Goal: Information Seeking & Learning: Understand process/instructions

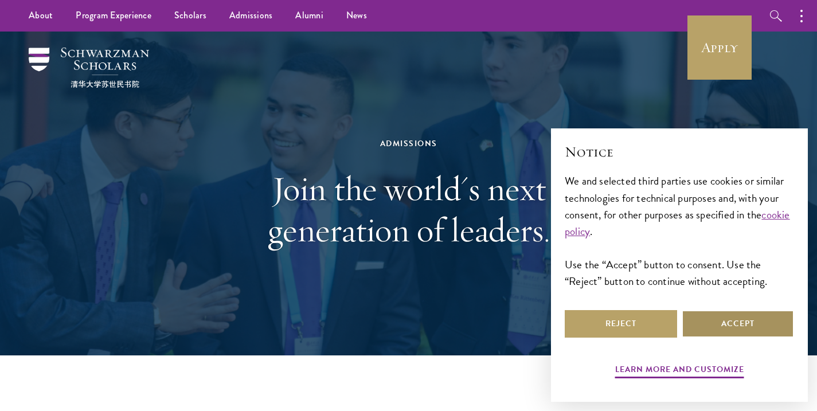
click at [735, 325] on button "Accept" at bounding box center [738, 324] width 112 height 28
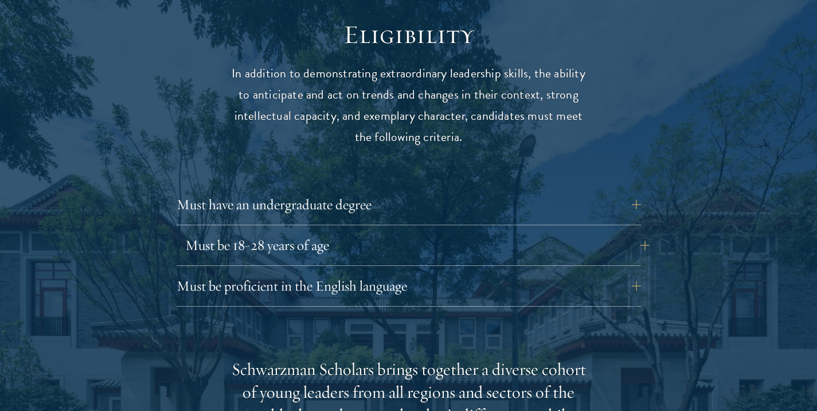
scroll to position [1515, 0]
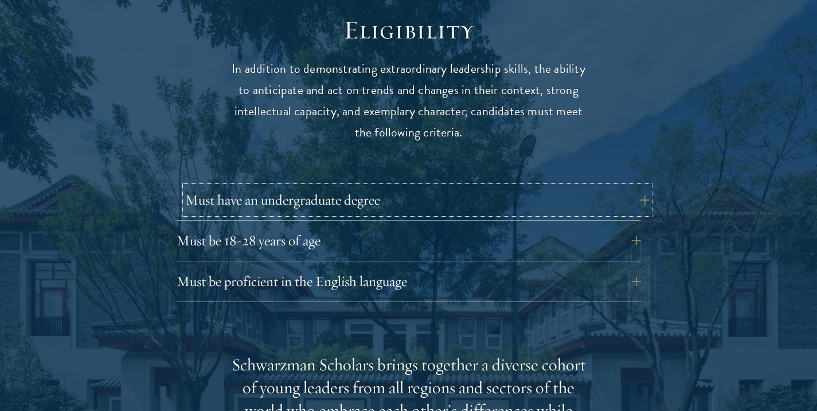
click at [498, 186] on button "Must have an undergraduate degree" at bounding box center [417, 200] width 464 height 28
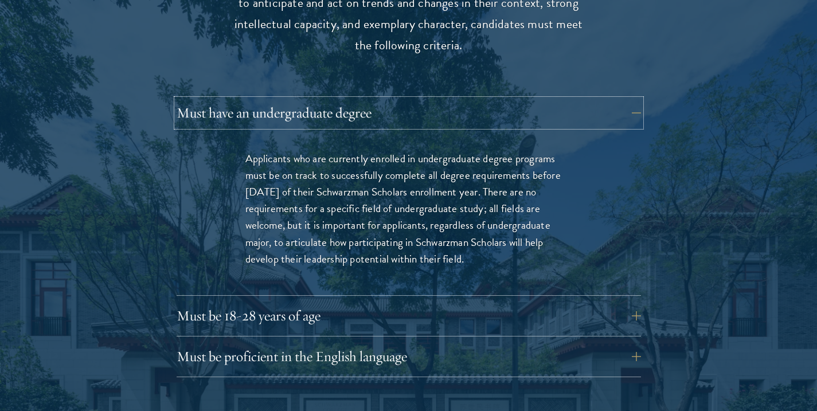
scroll to position [1618, 0]
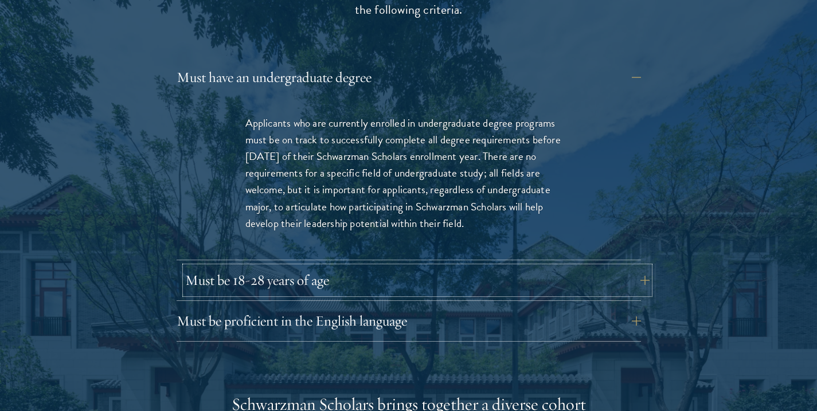
click at [296, 267] on button "Must be 18-28 years of age" at bounding box center [417, 281] width 464 height 28
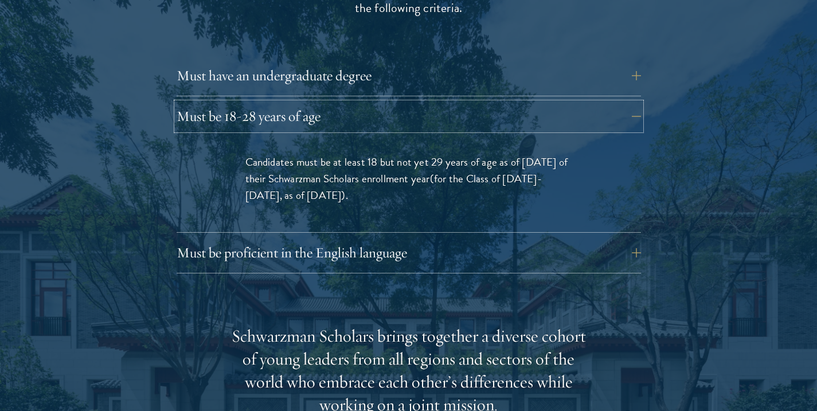
scroll to position [1640, 0]
click at [416, 250] on div "Eligibility In addition to demonstrating extraordinary leadership skills, the a…" at bounding box center [408, 351] width 615 height 924
click at [411, 239] on button "Must be proficient in the English language" at bounding box center [417, 253] width 464 height 28
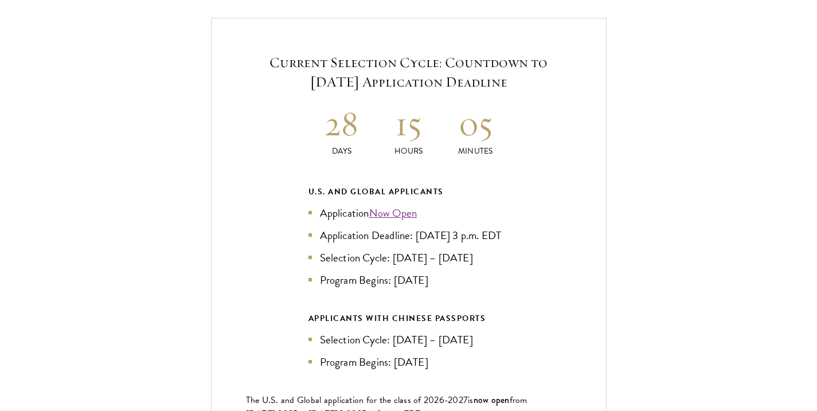
scroll to position [2775, 0]
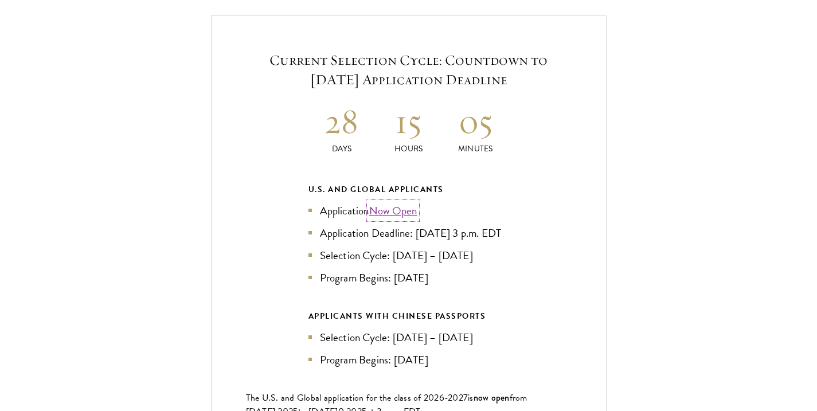
click at [399, 202] on link "Now Open" at bounding box center [393, 210] width 48 height 17
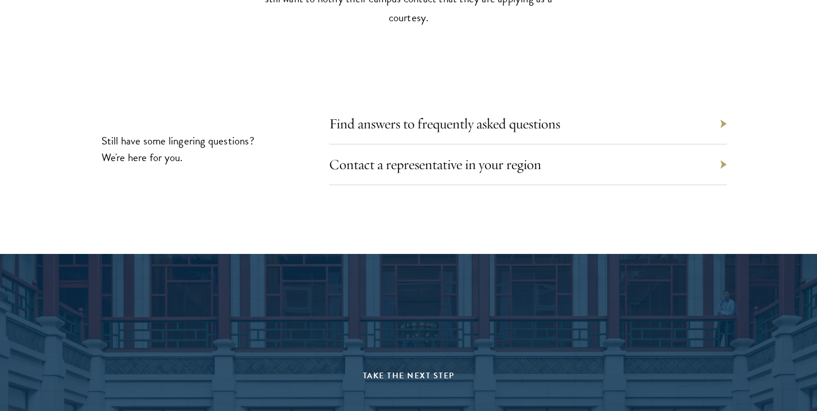
scroll to position [6311, 0]
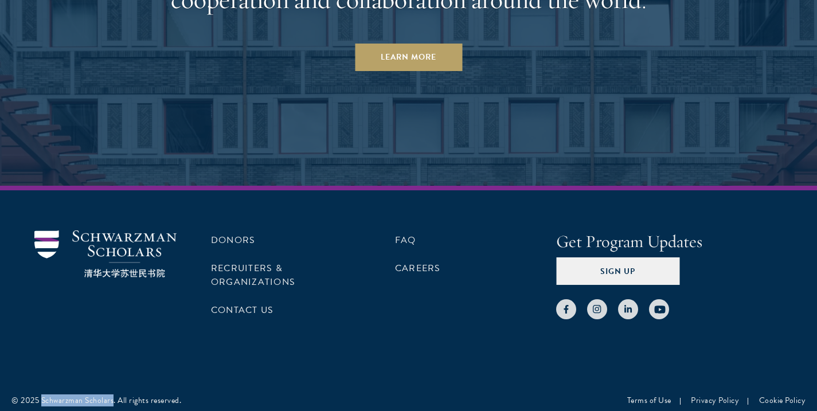
drag, startPoint x: 42, startPoint y: 392, endPoint x: 113, endPoint y: 396, distance: 70.7
click at [113, 396] on div "© 2025 Schwarzman Scholars. All rights reserved." at bounding box center [96, 401] width 170 height 12
copy div "Schwarzman Scholars"
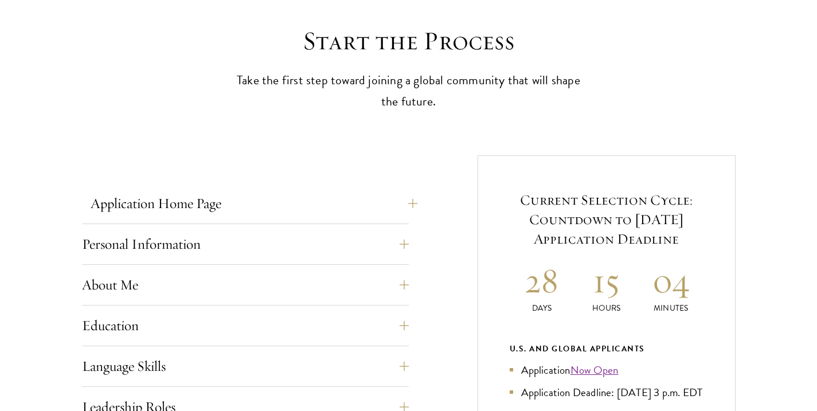
scroll to position [317, 0]
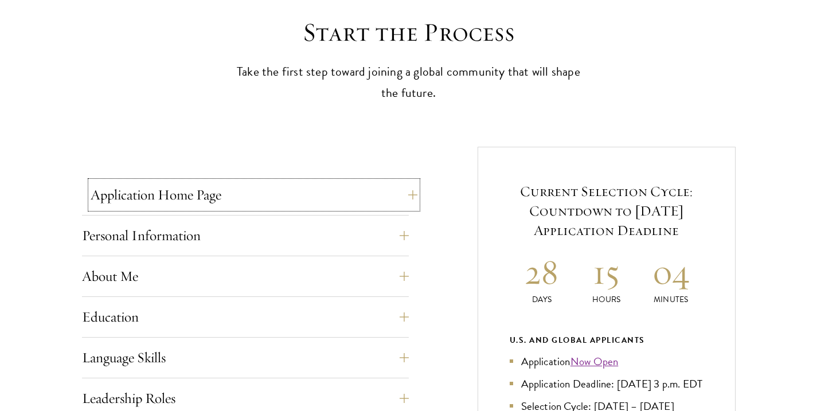
click at [260, 196] on button "Application Home Page" at bounding box center [254, 195] width 327 height 28
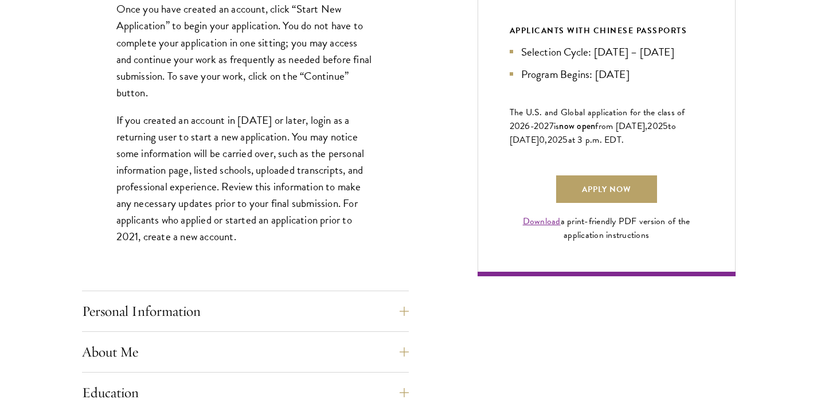
scroll to position [754, 0]
click at [168, 313] on button "Personal Information" at bounding box center [254, 311] width 327 height 28
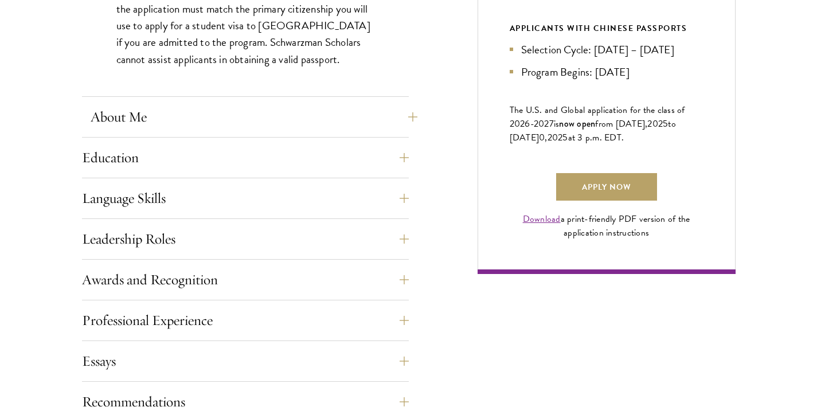
scroll to position [756, 0]
click at [192, 103] on button "About Me" at bounding box center [254, 117] width 327 height 28
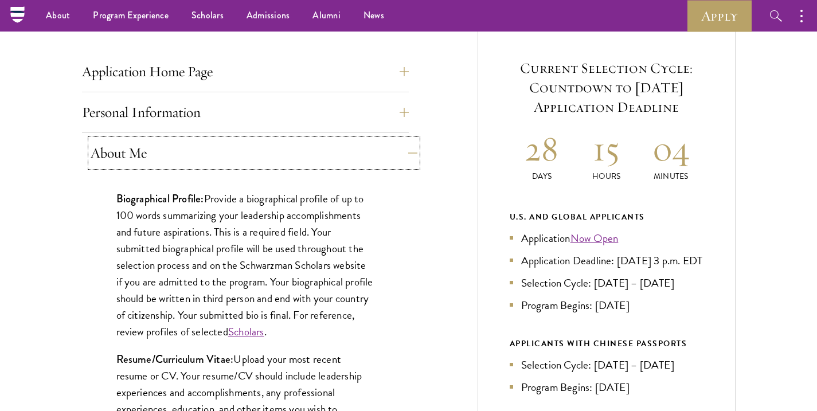
scroll to position [339, 0]
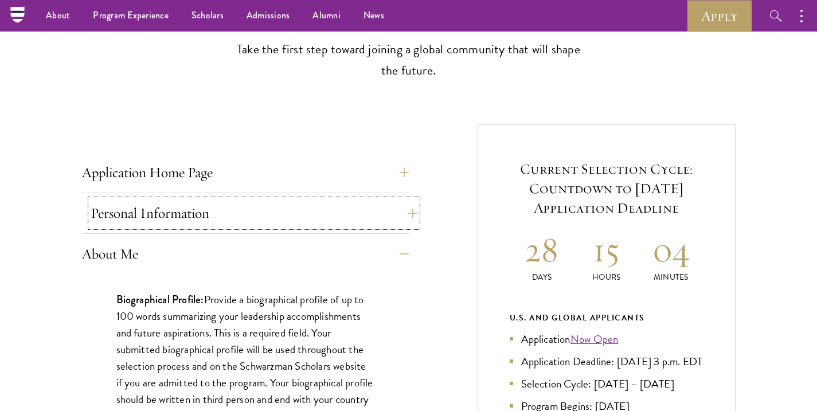
click at [186, 205] on button "Personal Information" at bounding box center [254, 214] width 327 height 28
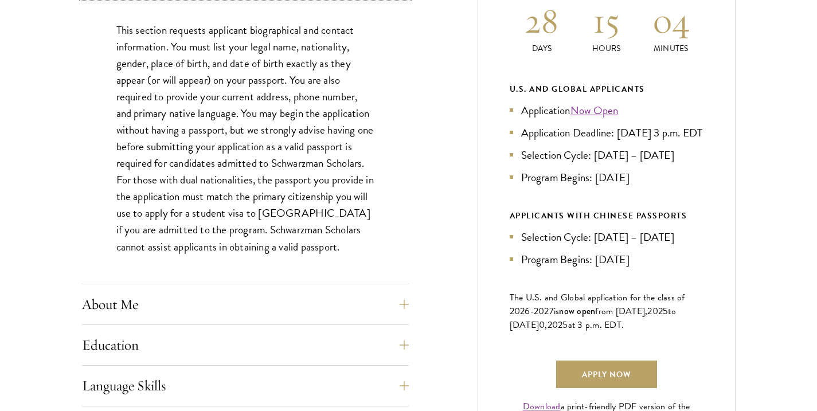
scroll to position [585, 0]
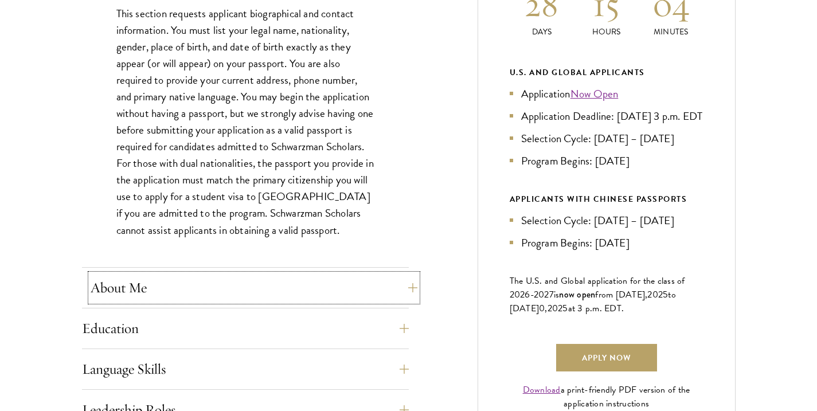
click at [212, 279] on button "About Me" at bounding box center [254, 288] width 327 height 28
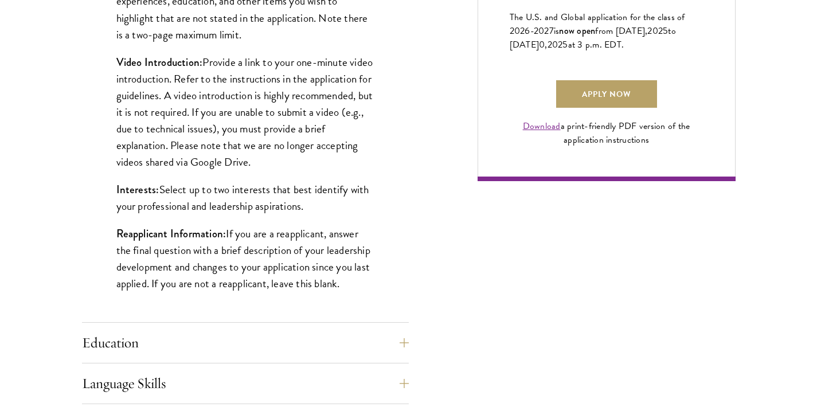
scroll to position [849, 0]
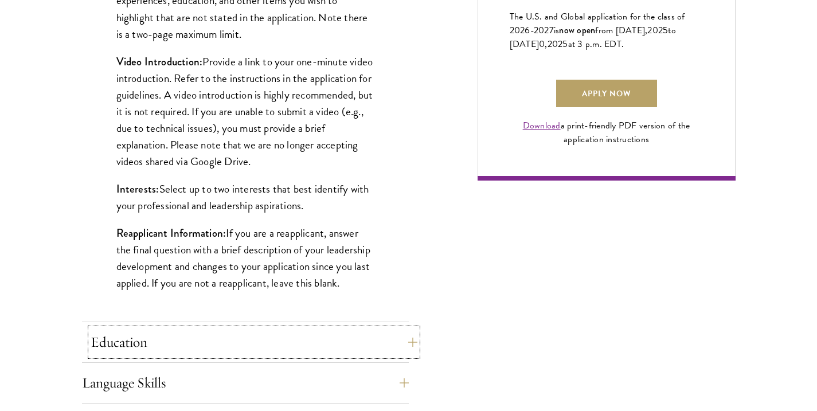
click at [130, 342] on button "Education" at bounding box center [254, 343] width 327 height 28
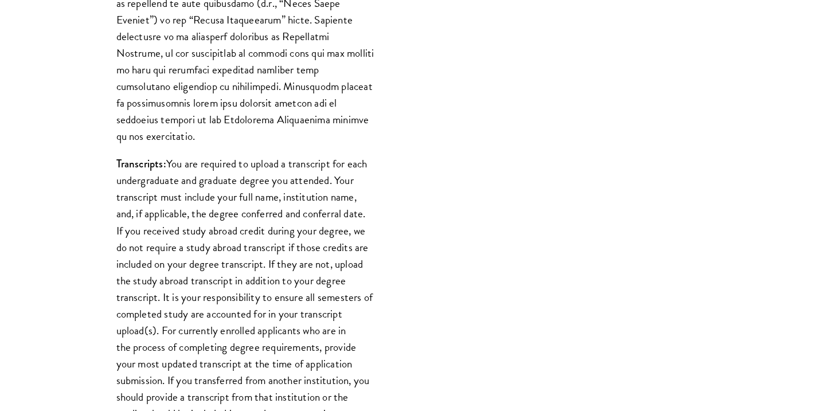
scroll to position [1232, 0]
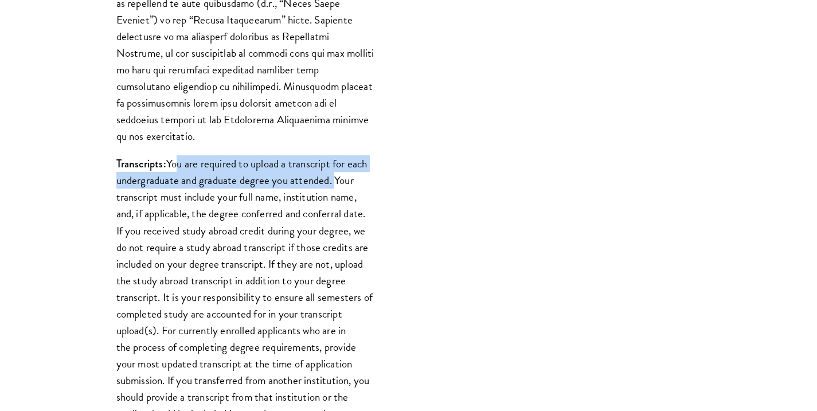
drag, startPoint x: 172, startPoint y: 148, endPoint x: 331, endPoint y: 161, distance: 160.0
click at [331, 161] on p "Transcripts: You are required to upload a transcript for each undergraduate and…" at bounding box center [245, 288] width 258 height 267
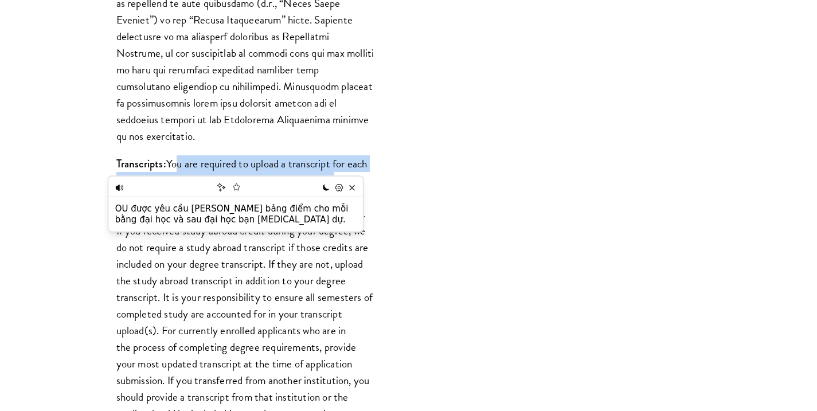
click at [314, 155] on p "Transcripts: You are required to upload a transcript for each undergraduate and…" at bounding box center [245, 288] width 258 height 267
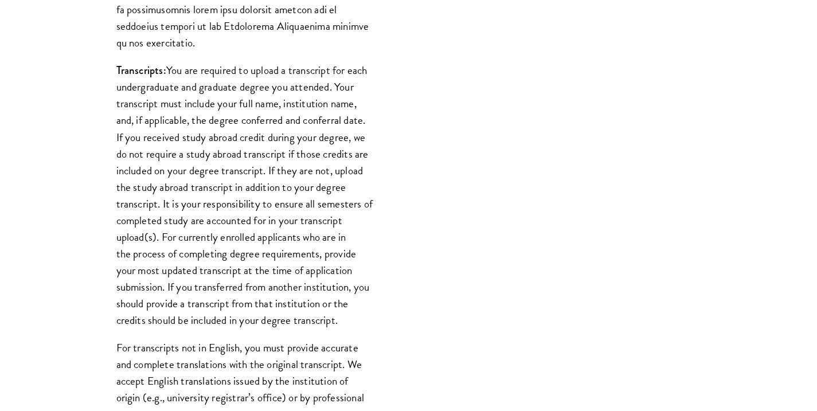
scroll to position [1326, 0]
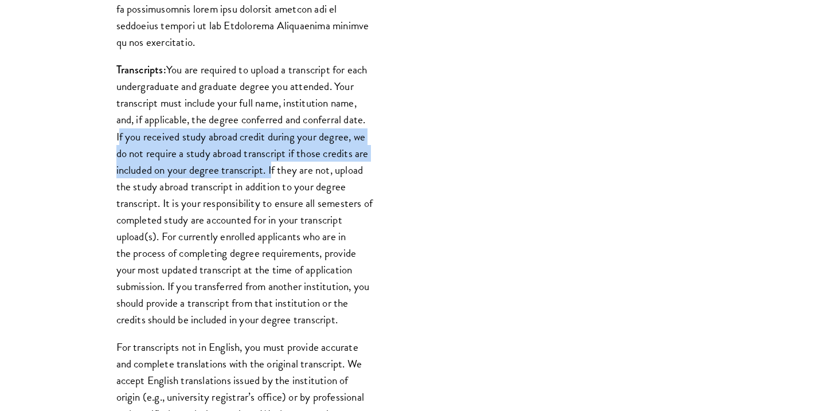
drag, startPoint x: 115, startPoint y: 120, endPoint x: 271, endPoint y: 153, distance: 159.4
click at [271, 153] on div "List only undergraduate and graduate degrees completed (or on track to complete…" at bounding box center [245, 4] width 327 height 1350
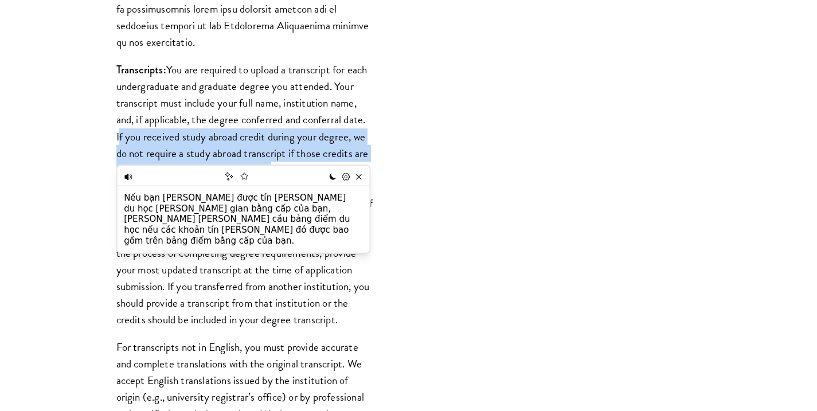
click at [239, 142] on p "Transcripts: You are required to upload a transcript for each undergraduate and…" at bounding box center [245, 194] width 258 height 267
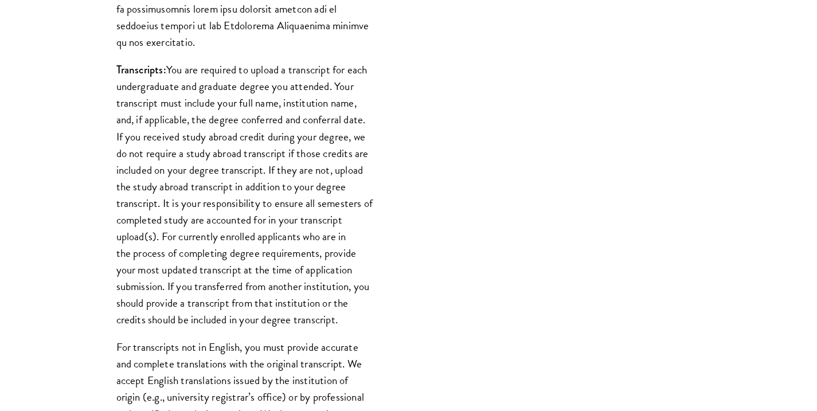
drag, startPoint x: 159, startPoint y: 190, endPoint x: 214, endPoint y: 195, distance: 55.3
click at [214, 195] on p "Transcripts: You are required to upload a transcript for each undergraduate and…" at bounding box center [245, 194] width 258 height 267
drag, startPoint x: 167, startPoint y: 184, endPoint x: 193, endPoint y: 185, distance: 25.3
click at [193, 185] on p "Transcripts: You are required to upload a transcript for each undergraduate and…" at bounding box center [245, 194] width 258 height 267
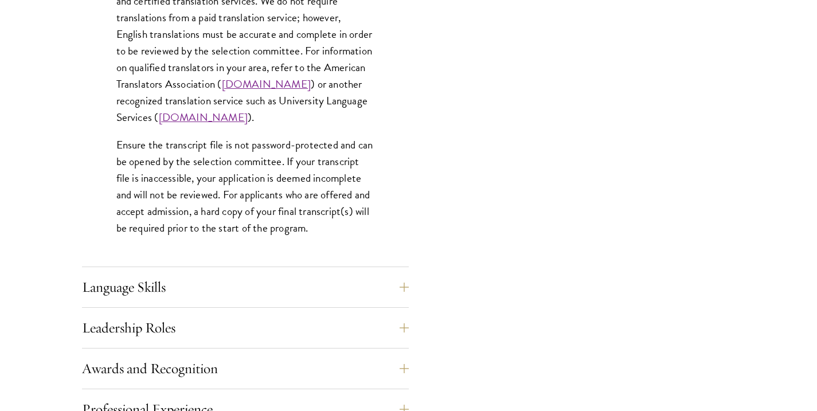
scroll to position [1798, 0]
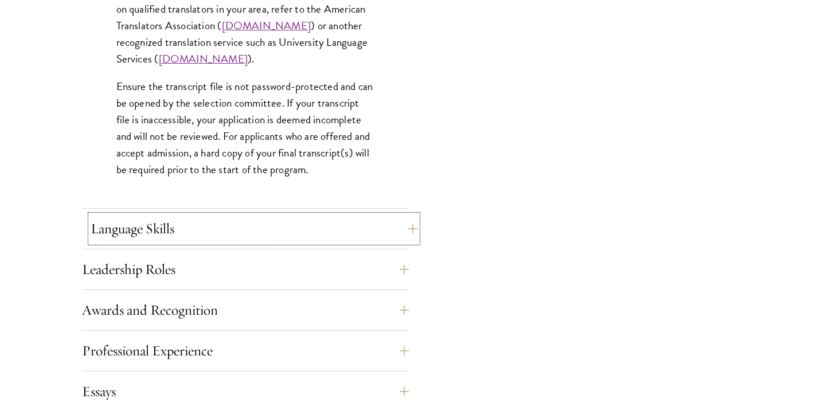
click at [175, 216] on button "Language Skills" at bounding box center [254, 229] width 327 height 28
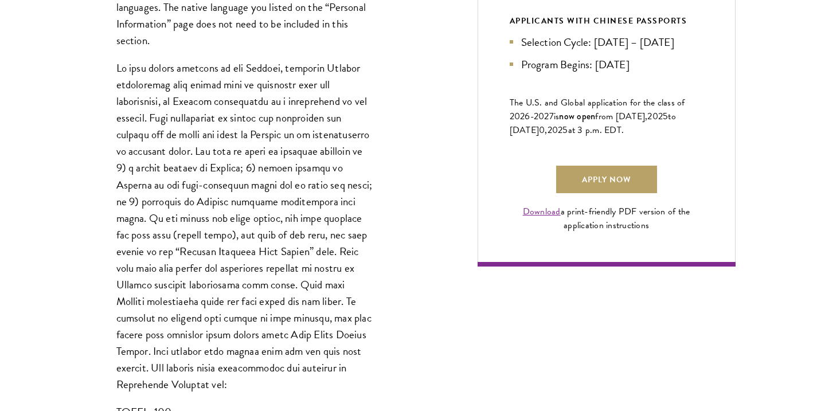
scroll to position [764, 0]
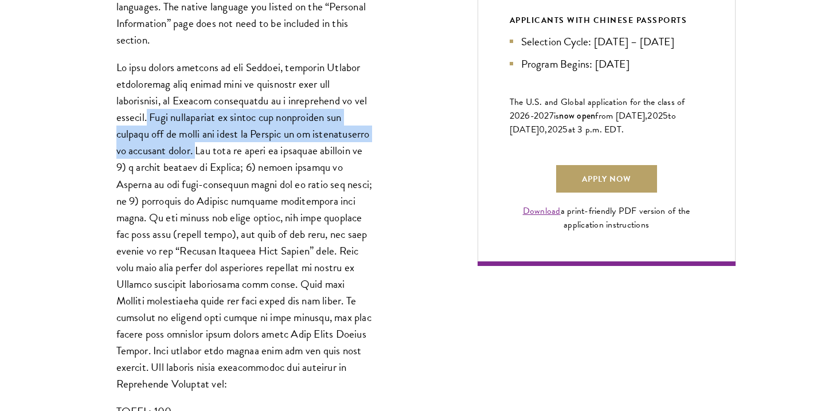
drag, startPoint x: 155, startPoint y: 118, endPoint x: 193, endPoint y: 151, distance: 50.0
click at [193, 151] on p at bounding box center [245, 225] width 258 height 333
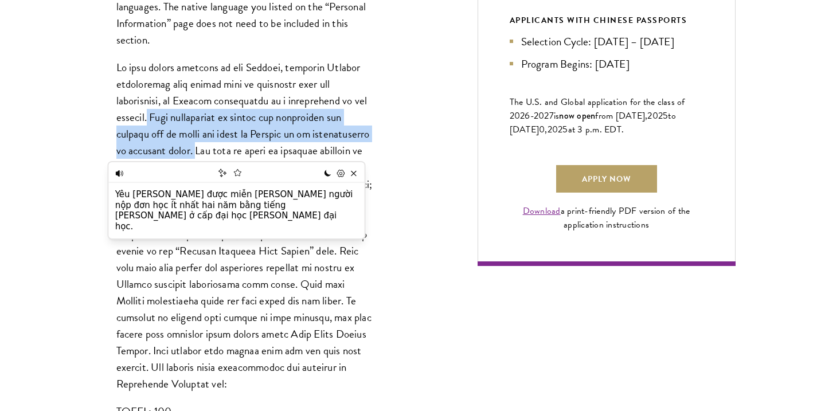
click at [272, 124] on p at bounding box center [245, 225] width 258 height 333
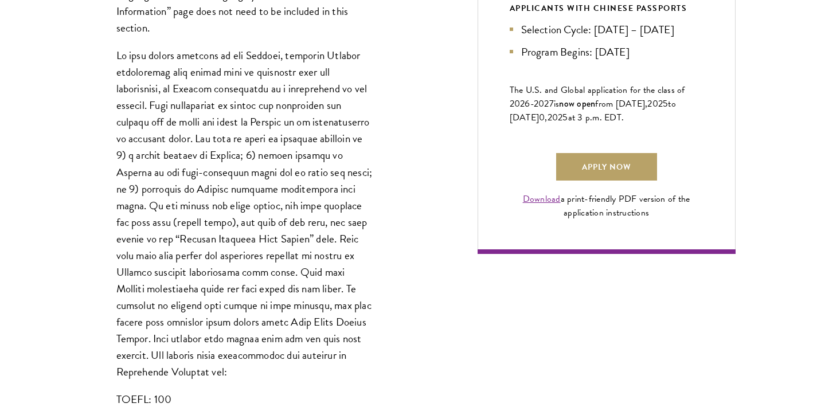
scroll to position [777, 0]
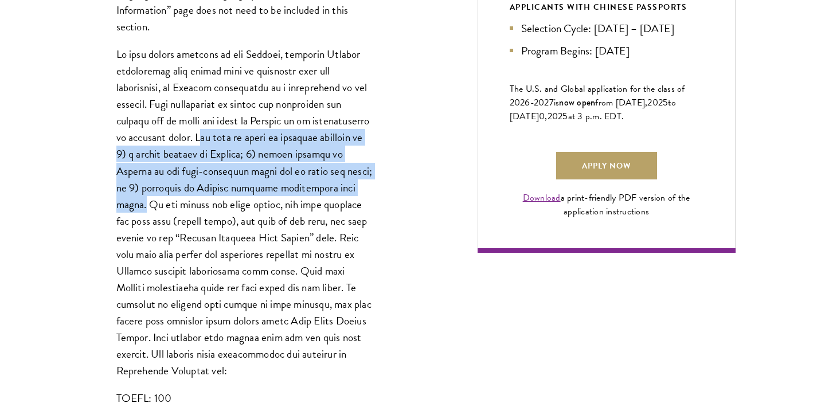
drag, startPoint x: 198, startPoint y: 138, endPoint x: 342, endPoint y: 189, distance: 152.5
click at [342, 189] on p at bounding box center [245, 212] width 258 height 333
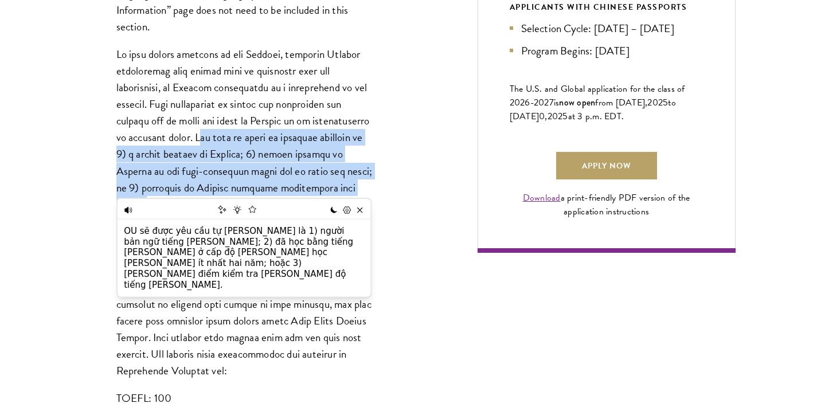
drag, startPoint x: 212, startPoint y: 140, endPoint x: 198, endPoint y: 142, distance: 14.4
click at [211, 140] on p at bounding box center [245, 212] width 258 height 333
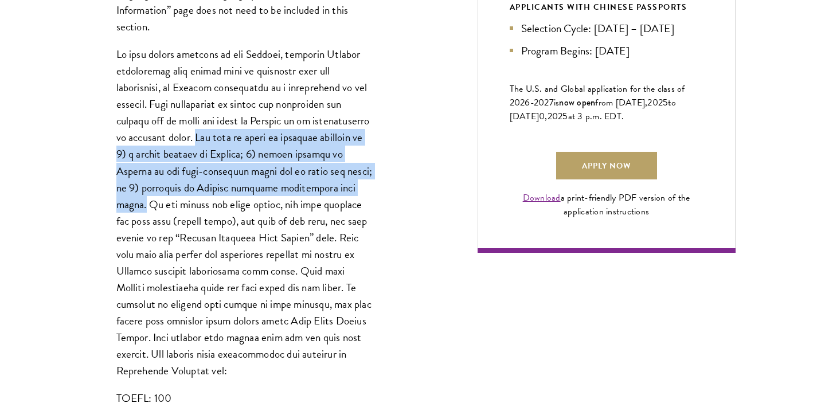
drag, startPoint x: 193, startPoint y: 135, endPoint x: 342, endPoint y: 188, distance: 158.0
click at [342, 188] on p at bounding box center [245, 212] width 258 height 333
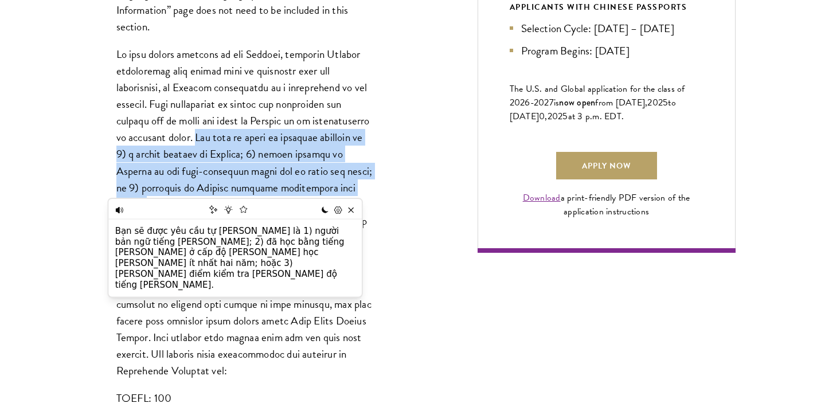
click at [311, 191] on p at bounding box center [245, 212] width 258 height 333
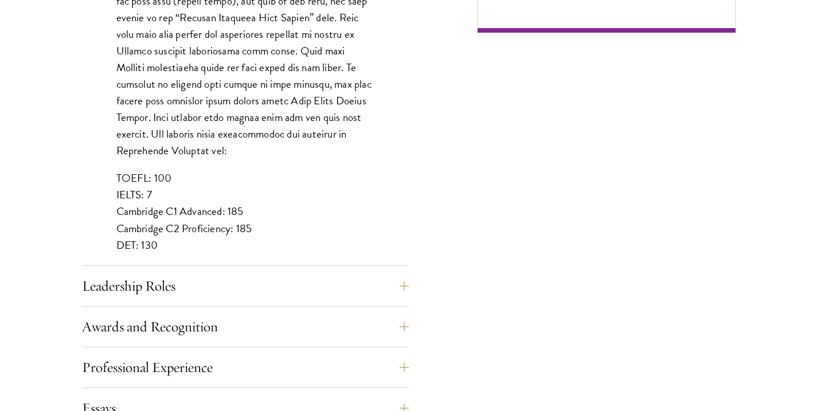
scroll to position [1016, 0]
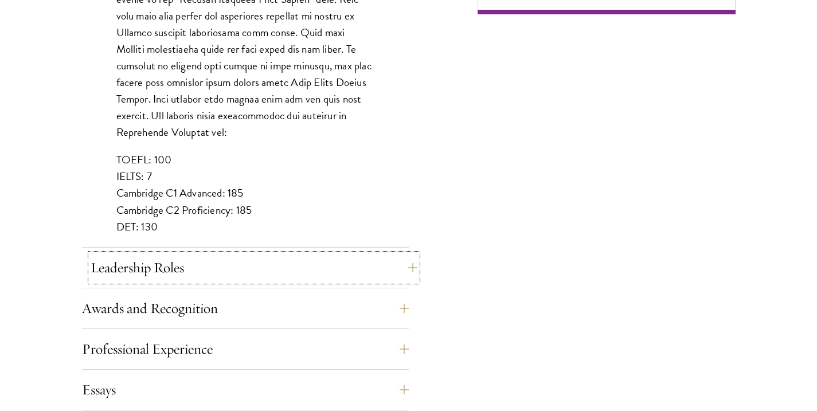
click at [202, 272] on button "Leadership Roles" at bounding box center [254, 268] width 327 height 28
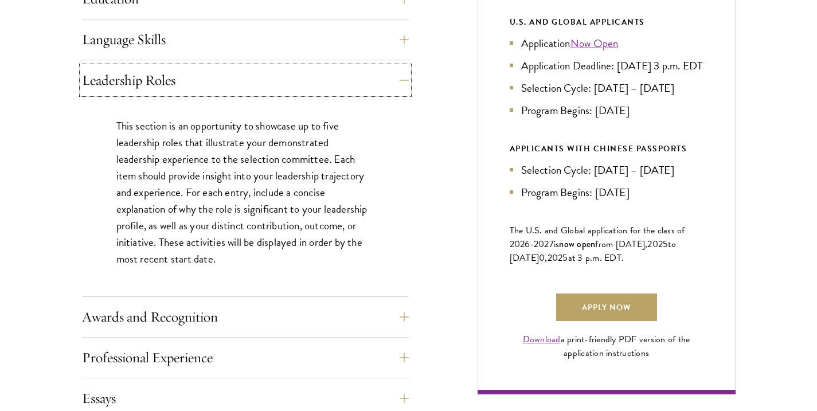
scroll to position [659, 0]
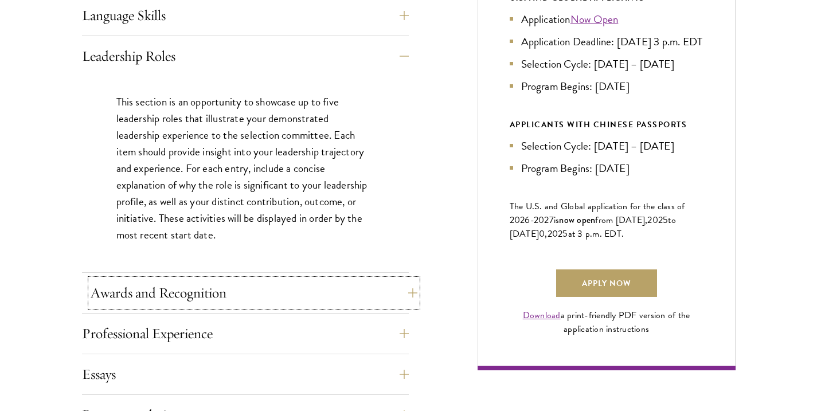
click at [205, 296] on button "Awards and Recognition" at bounding box center [254, 293] width 327 height 28
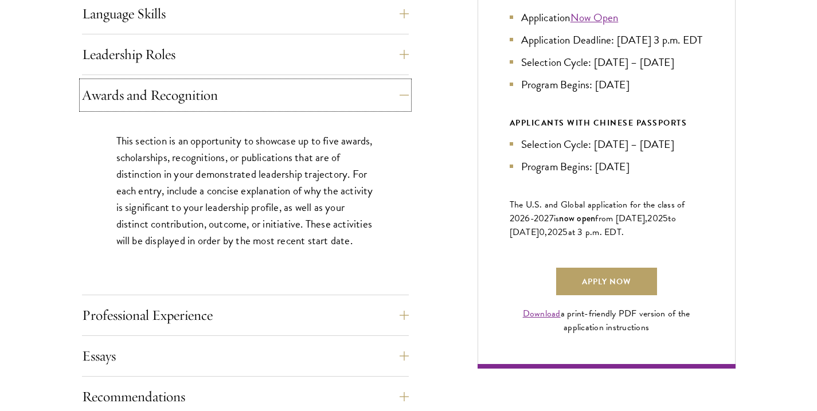
scroll to position [662, 0]
click at [342, 277] on div "This section is an opportunity to showcase up to five awards, scholarships, rec…" at bounding box center [245, 196] width 327 height 162
click at [318, 305] on button "Professional Experience" at bounding box center [254, 315] width 327 height 28
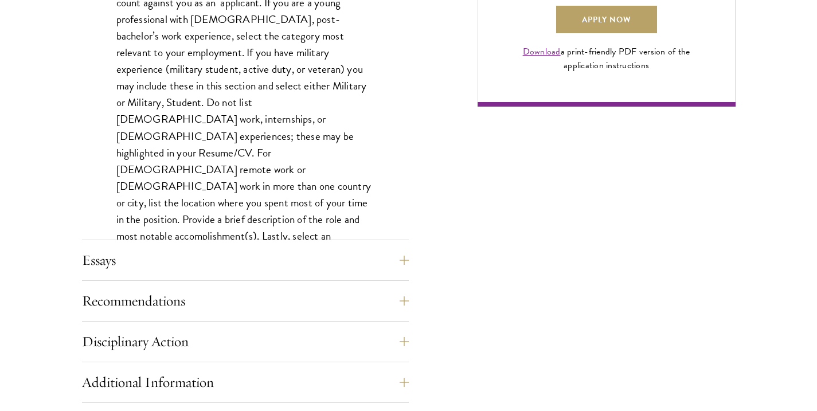
scroll to position [923, 0]
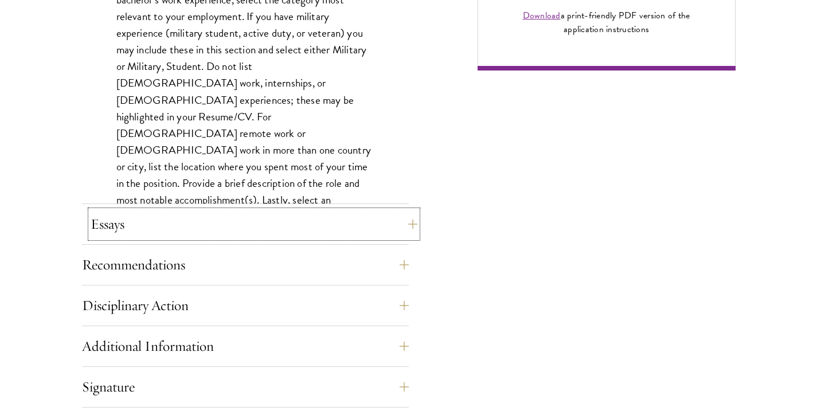
click at [177, 229] on button "Essays" at bounding box center [254, 224] width 327 height 28
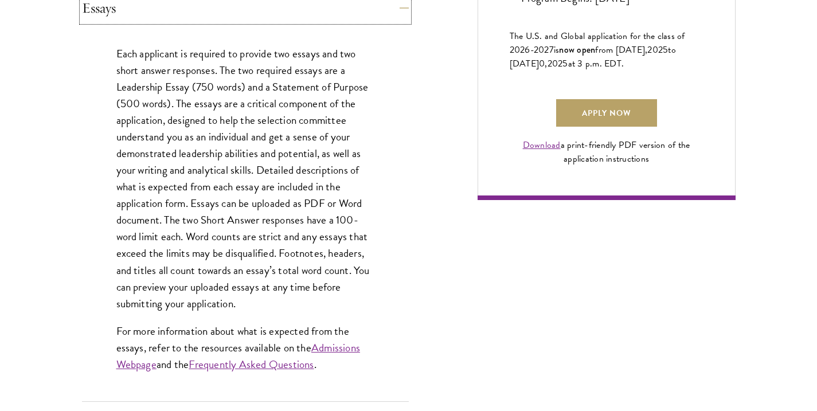
scroll to position [829, 0]
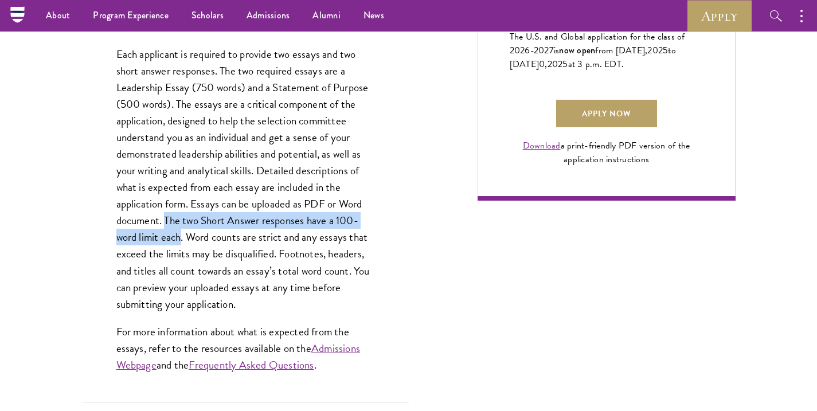
drag, startPoint x: 165, startPoint y: 220, endPoint x: 182, endPoint y: 243, distance: 28.7
click at [182, 243] on p "Each applicant is required to provide two essays and two short answer responses…" at bounding box center [245, 179] width 258 height 267
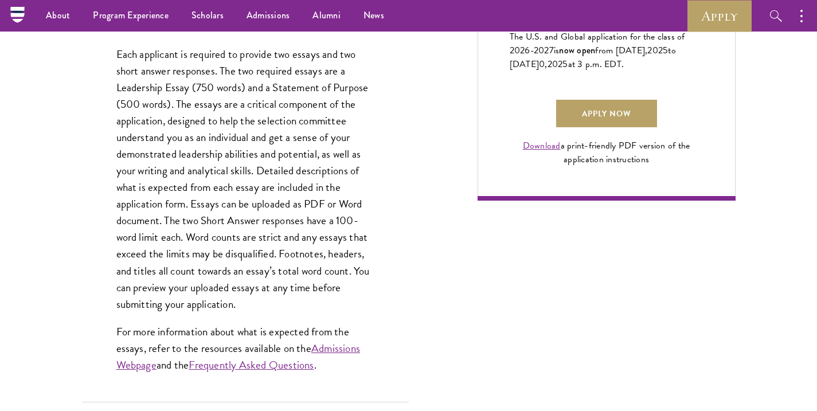
click at [246, 248] on p "Each applicant is required to provide two essays and two short answer responses…" at bounding box center [245, 179] width 258 height 267
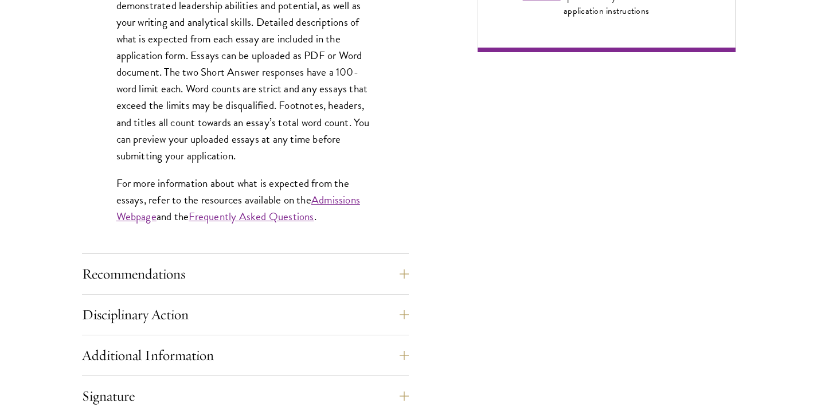
scroll to position [987, 0]
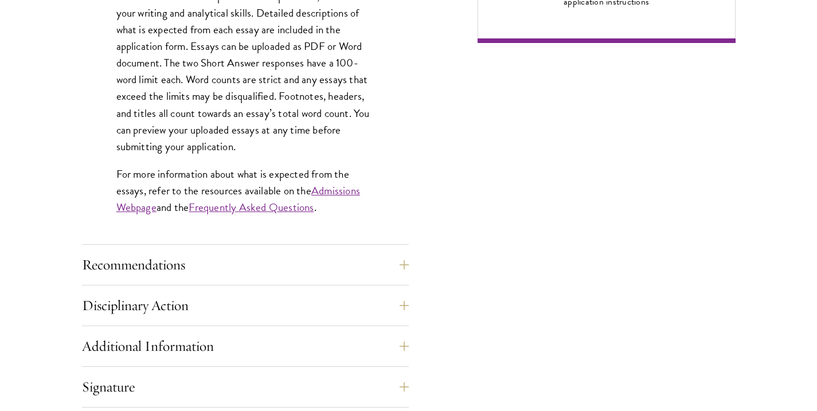
click at [198, 284] on div "Recommendations Register three recommenders by providing their names, professio…" at bounding box center [245, 268] width 327 height 34
click at [222, 261] on button "Recommendations" at bounding box center [254, 265] width 327 height 28
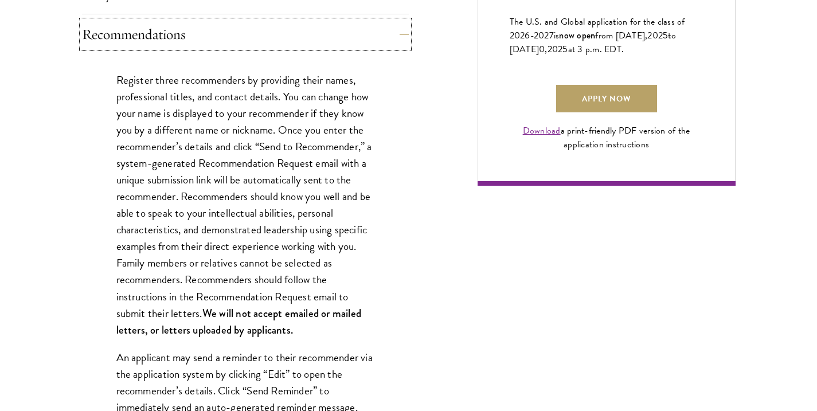
scroll to position [845, 0]
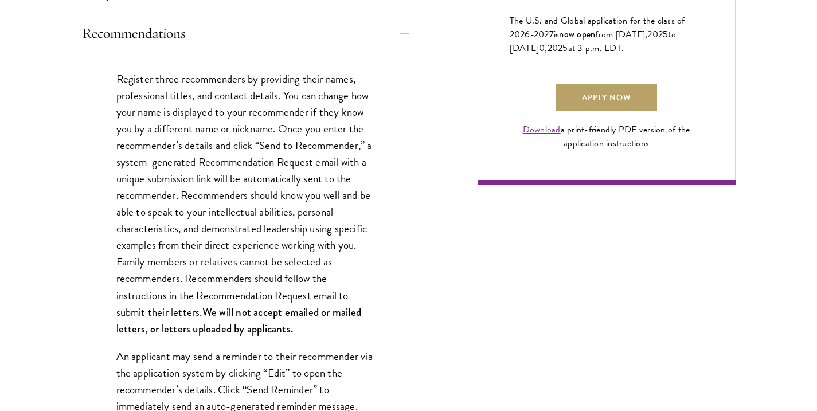
click at [192, 79] on p "Register three recommenders by providing their names, professional titles, and …" at bounding box center [245, 204] width 258 height 267
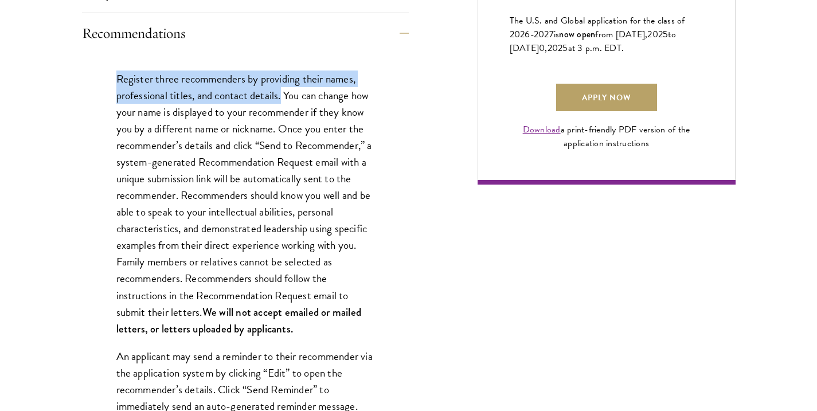
drag, startPoint x: 115, startPoint y: 77, endPoint x: 282, endPoint y: 100, distance: 168.5
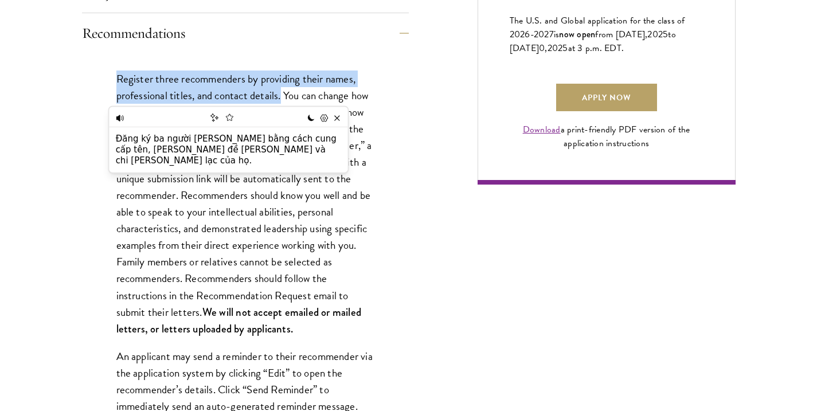
click at [270, 91] on p "Register three recommenders by providing their names, professional titles, and …" at bounding box center [245, 204] width 258 height 267
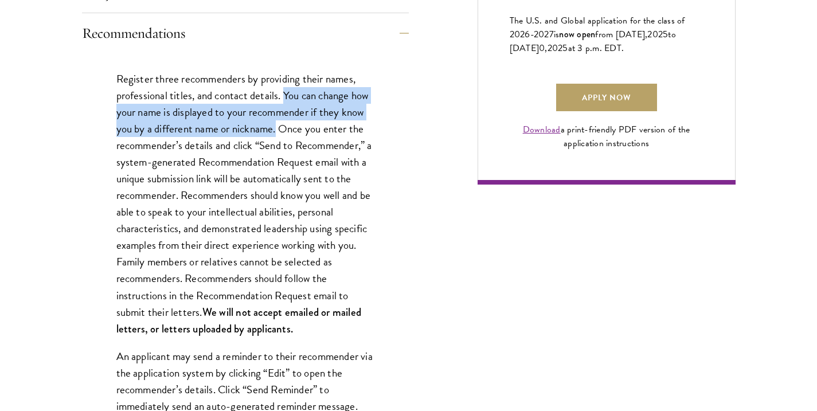
drag, startPoint x: 284, startPoint y: 93, endPoint x: 278, endPoint y: 133, distance: 40.2
click at [278, 133] on p "Register three recommenders by providing their names, professional titles, and …" at bounding box center [245, 204] width 258 height 267
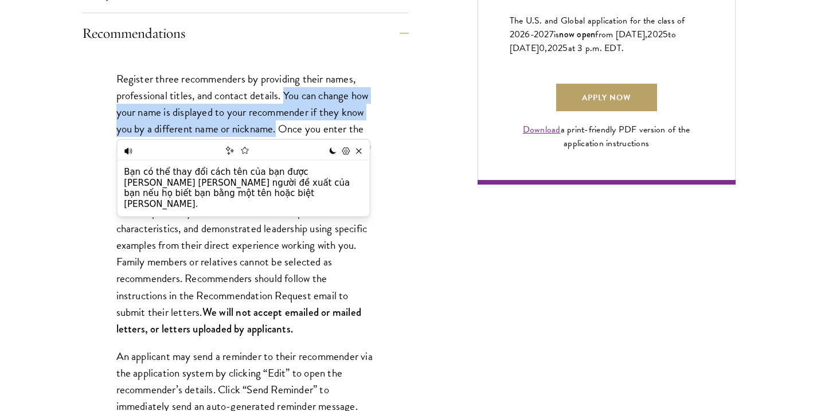
click at [253, 120] on p "Register three recommenders by providing their names, professional titles, and …" at bounding box center [245, 204] width 258 height 267
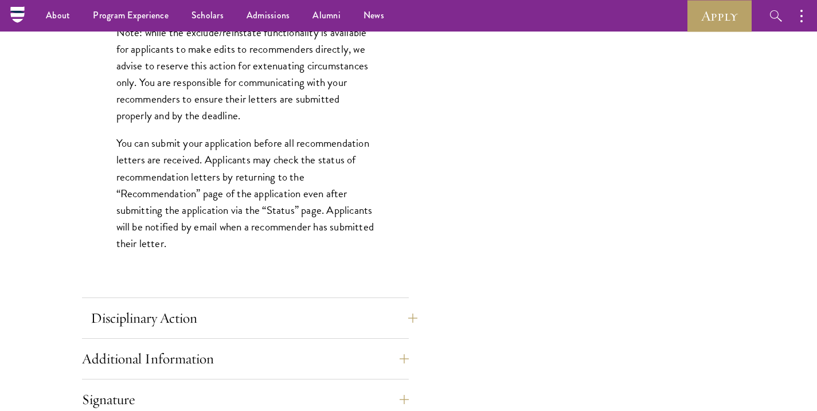
scroll to position [1530, 0]
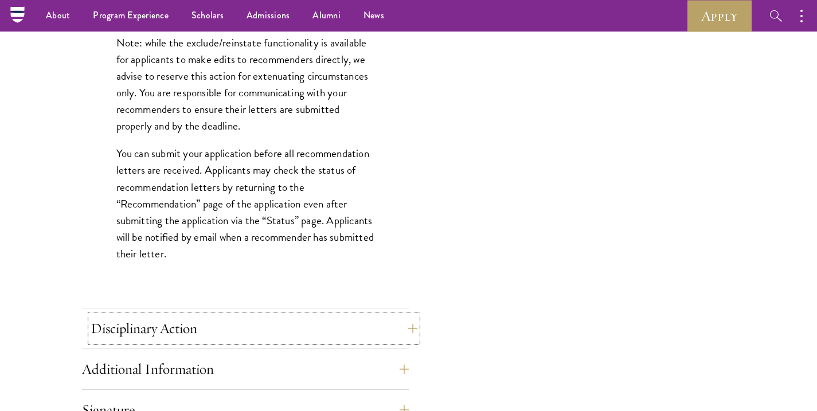
click at [219, 337] on button "Disciplinary Action" at bounding box center [254, 329] width 327 height 28
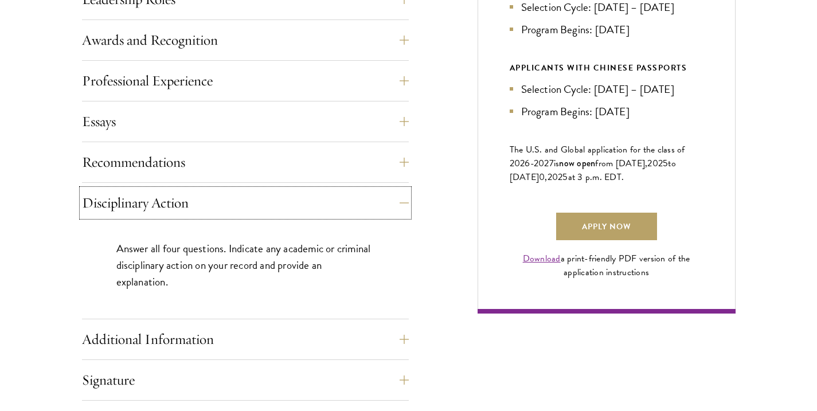
scroll to position [760, 0]
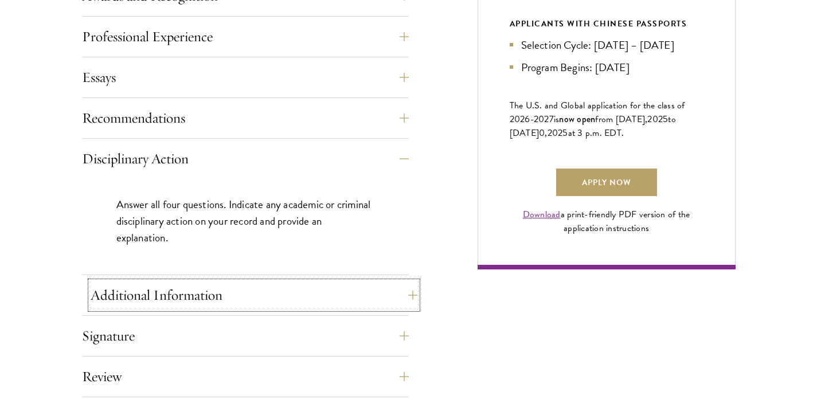
click at [220, 292] on button "Additional Information" at bounding box center [254, 296] width 327 height 28
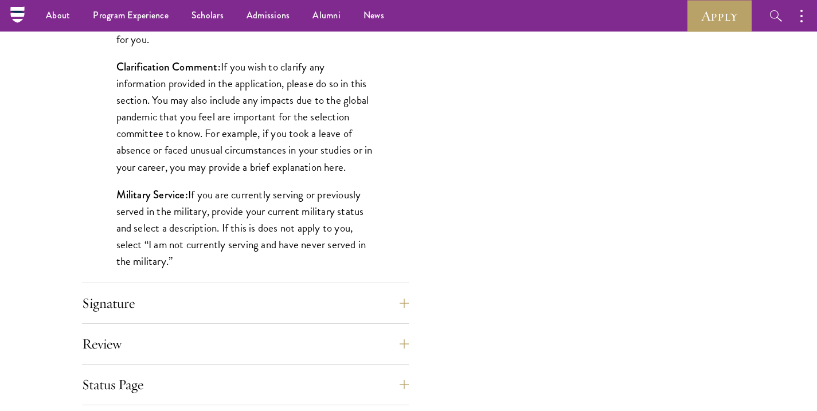
scroll to position [1052, 0]
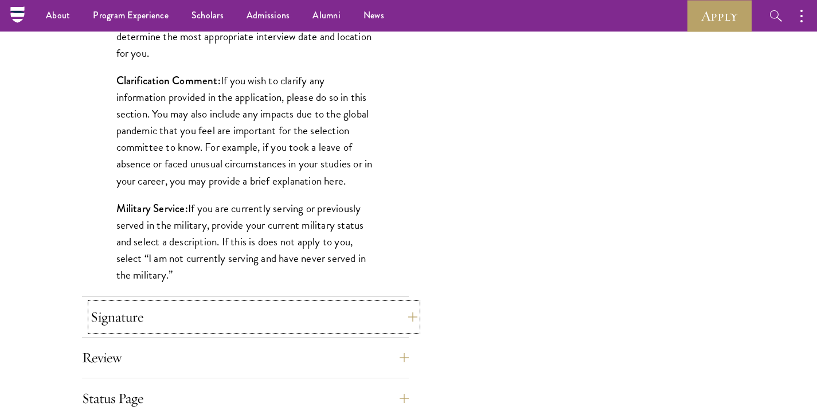
click at [165, 321] on button "Signature" at bounding box center [254, 317] width 327 height 28
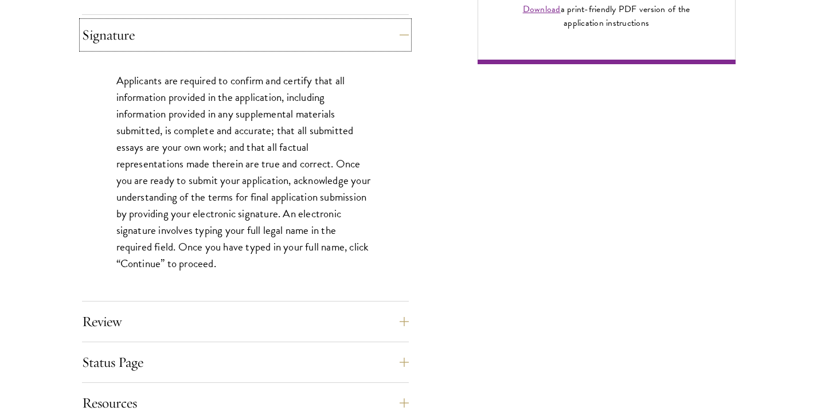
scroll to position [971, 0]
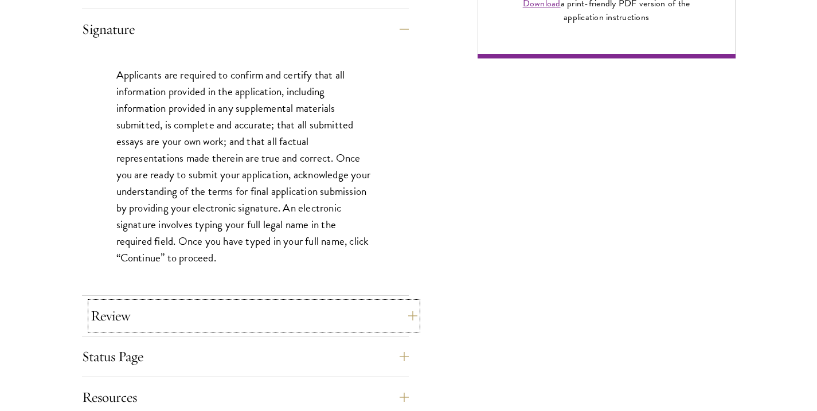
click at [198, 307] on button "Review" at bounding box center [254, 316] width 327 height 28
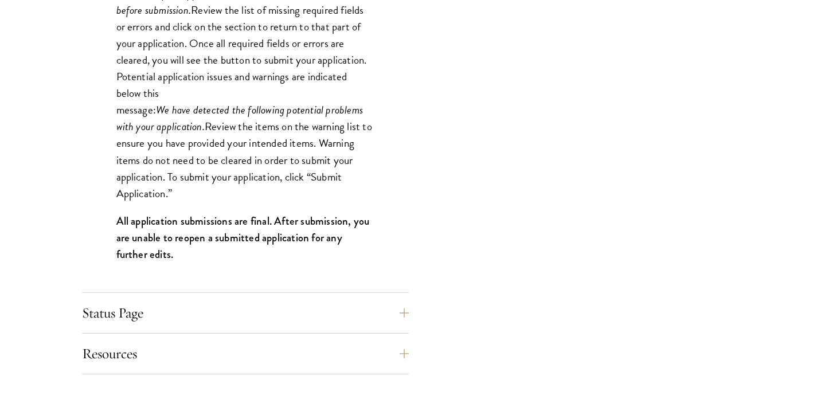
scroll to position [1159, 0]
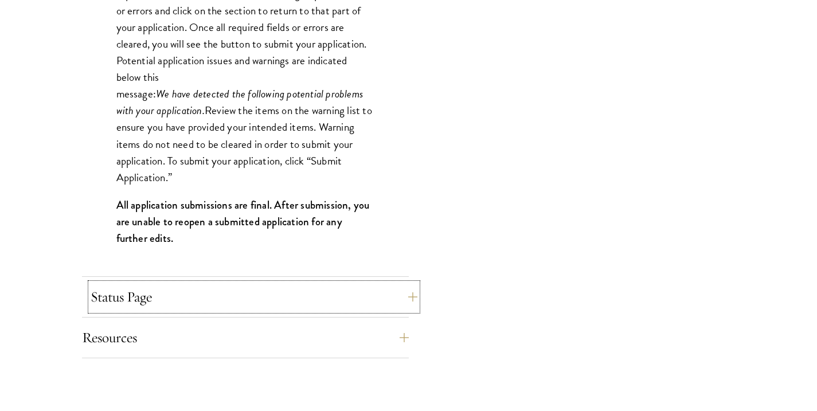
click at [231, 296] on button "Status Page" at bounding box center [254, 297] width 327 height 28
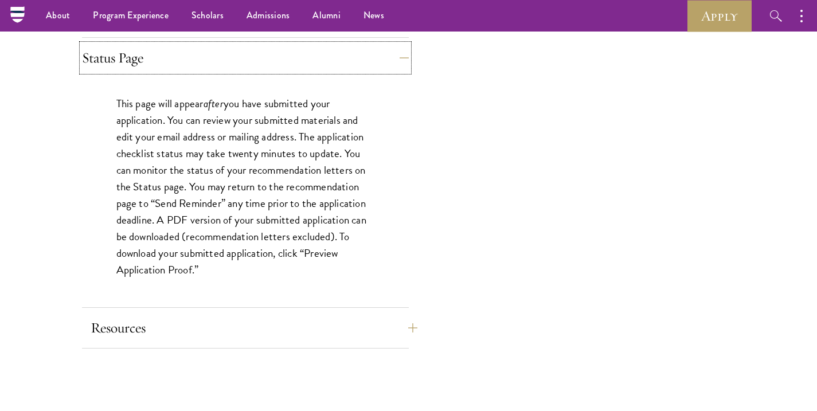
scroll to position [1017, 0]
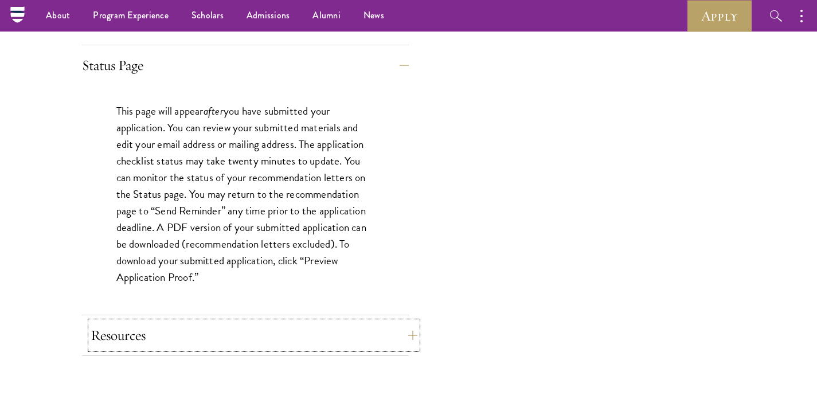
click at [208, 330] on button "Resources" at bounding box center [254, 336] width 327 height 28
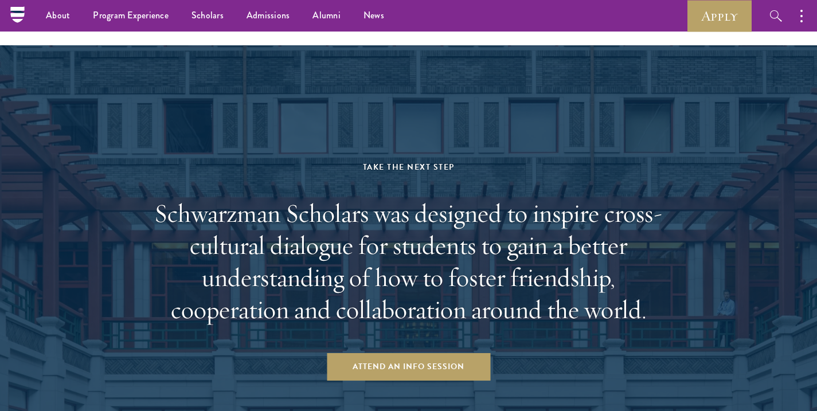
scroll to position [1991, 0]
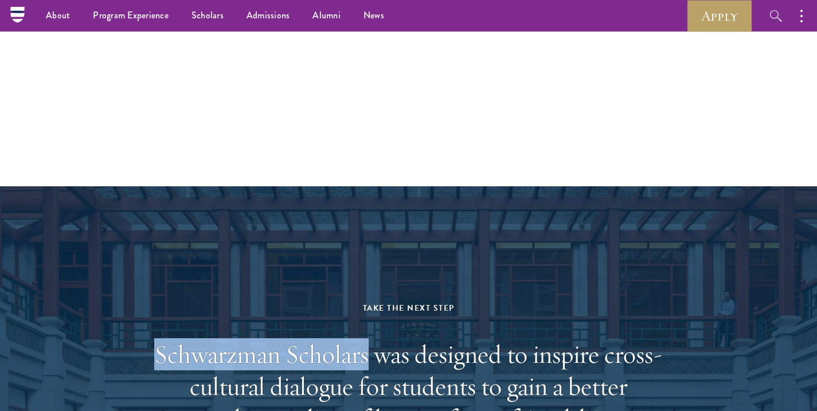
drag, startPoint x: 156, startPoint y: 352, endPoint x: 366, endPoint y: 366, distance: 210.3
click at [366, 366] on h2 "Schwarzman Scholars was designed to inspire cross-cultural dialogue for student…" at bounding box center [408, 402] width 533 height 128
copy h2 "Schwarzman Scholars"
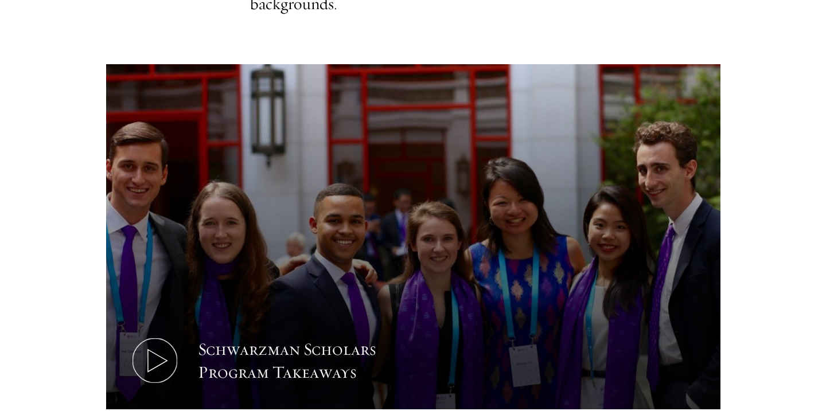
scroll to position [508, 0]
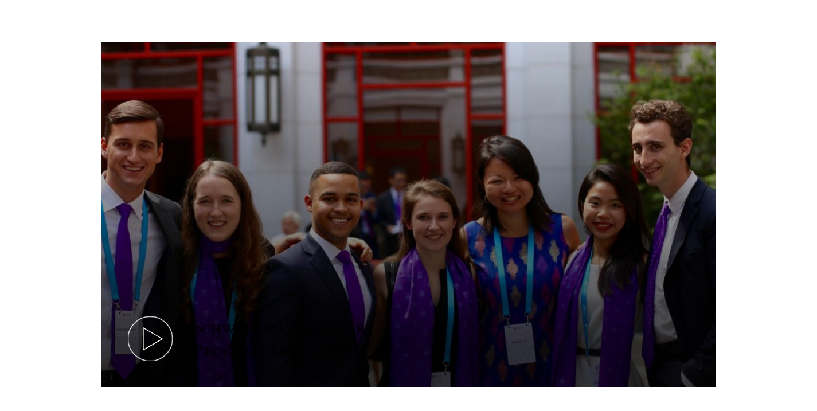
click at [162, 325] on icon at bounding box center [150, 339] width 52 height 52
